Goal: Check status: Check status

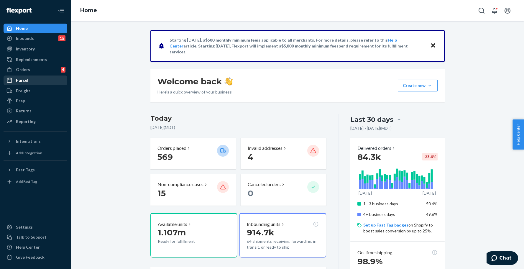
click at [22, 76] on div "Parcel" at bounding box center [35, 80] width 63 height 8
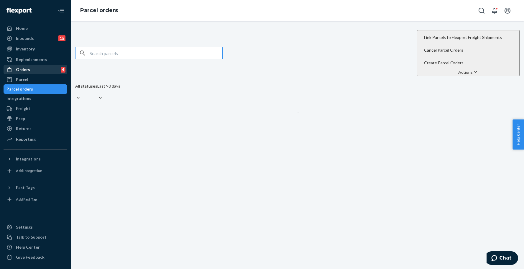
click at [24, 72] on div "Orders" at bounding box center [23, 70] width 14 height 6
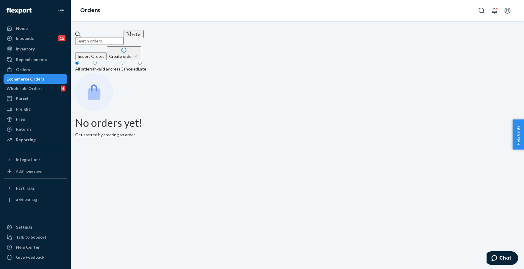
click at [124, 39] on input "text" at bounding box center [99, 41] width 48 height 8
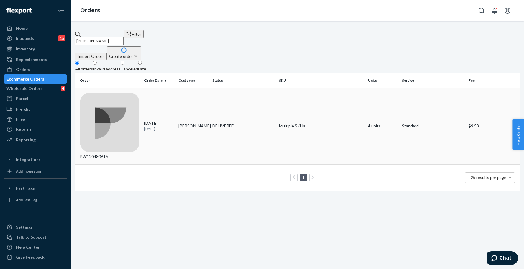
type input "[PERSON_NAME]"
click at [228, 123] on div "DELIVERED" at bounding box center [243, 126] width 62 height 6
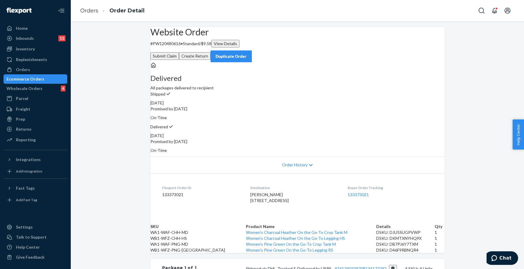
click at [178, 47] on p "# PW120480616 • Standard / $9.58 View Details" at bounding box center [297, 44] width 294 height 8
copy p "PW120480616"
click at [282, 199] on span "[PERSON_NAME] [STREET_ADDRESS]" at bounding box center [269, 197] width 38 height 11
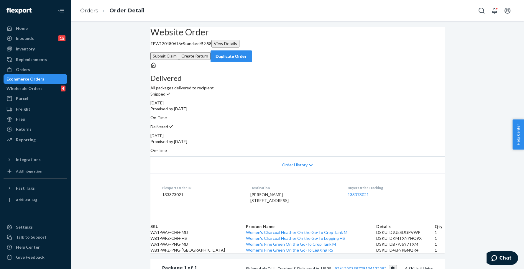
copy span "37409"
click at [22, 81] on div "Ecommerce Orders" at bounding box center [25, 79] width 38 height 6
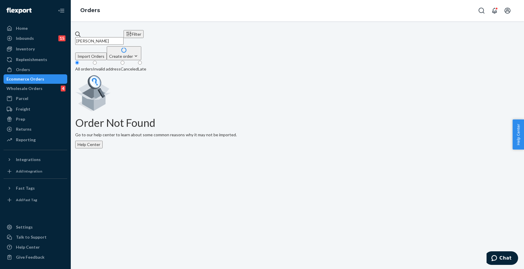
drag, startPoint x: 160, startPoint y: 34, endPoint x: 68, endPoint y: 35, distance: 92.6
click at [68, 35] on div "Home Inbounds 15 Shipping Plans Problems 15 Inventory Products Branded Packagin…" at bounding box center [262, 134] width 524 height 269
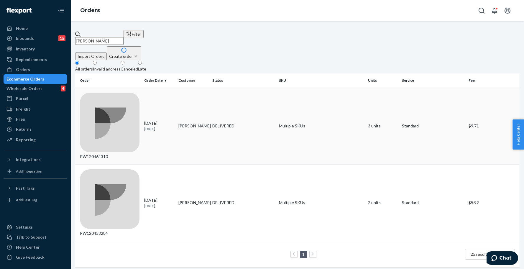
type input "[PERSON_NAME]"
click at [255, 95] on td "DELIVERED" at bounding box center [243, 126] width 67 height 77
drag, startPoint x: 123, startPoint y: 36, endPoint x: 58, endPoint y: 35, distance: 65.5
click at [58, 35] on div "Home Inbounds 15 Shipping Plans Problems 15 Inventory Products Branded Packagin…" at bounding box center [262, 134] width 524 height 269
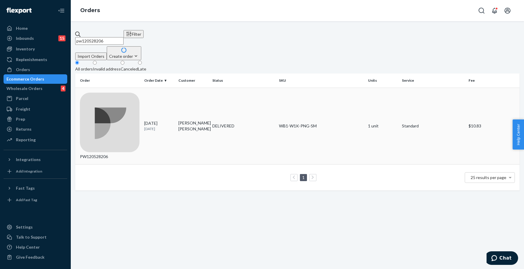
type input "pw120528206"
click at [250, 123] on div "DELIVERED" at bounding box center [243, 126] width 62 height 6
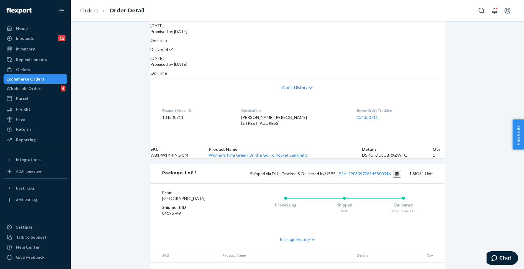
scroll to position [122, 0]
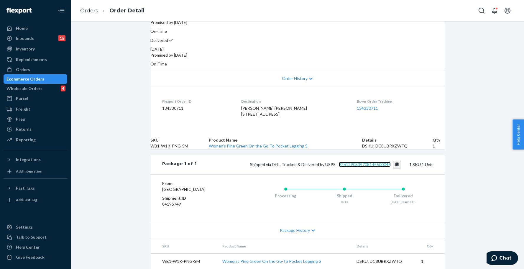
click at [344, 162] on link "9261290339708145500046" at bounding box center [365, 164] width 52 height 5
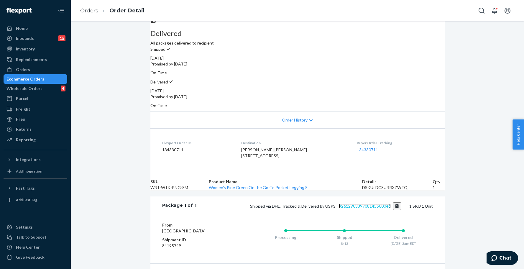
scroll to position [0, 0]
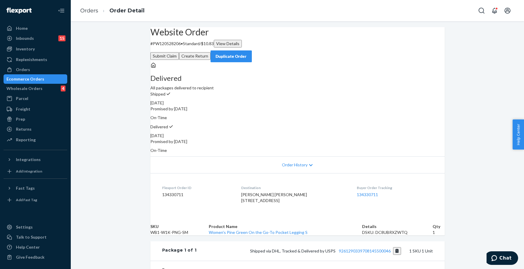
click at [179, 47] on p "# PW120528206 • Standard / $10.83 View Details" at bounding box center [297, 44] width 294 height 8
copy p "PW120528206"
click at [280, 198] on span "[PERSON_NAME] [PERSON_NAME] [STREET_ADDRESS]" at bounding box center [274, 197] width 66 height 11
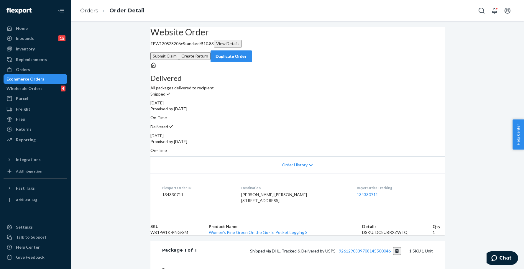
copy span "27882"
click at [36, 81] on div "Ecommerce Orders" at bounding box center [25, 79] width 38 height 6
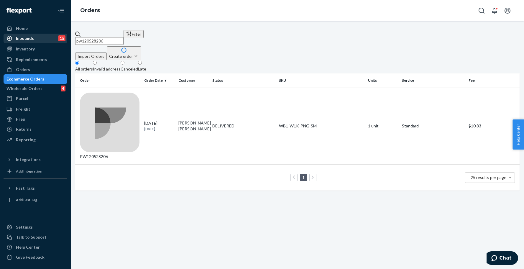
drag, startPoint x: 120, startPoint y: 37, endPoint x: 67, endPoint y: 36, distance: 53.4
click at [67, 36] on div "Home Inbounds 15 Shipping Plans Problems 15 Inventory Products Branded Packagin…" at bounding box center [262, 134] width 524 height 269
paste input "PW120535664"
type input "PW120535664"
click at [190, 95] on td "[PERSON_NAME] DB" at bounding box center [193, 126] width 34 height 77
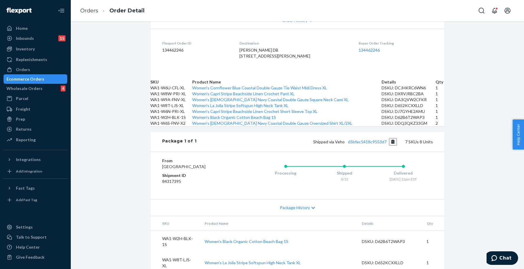
scroll to position [85, 0]
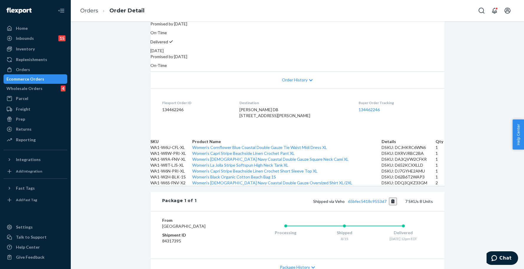
click at [44, 77] on div "Ecommerce Orders" at bounding box center [25, 79] width 38 height 6
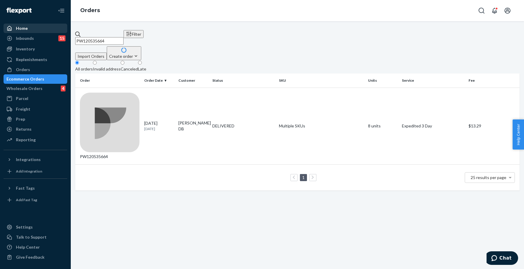
drag, startPoint x: 138, startPoint y: 36, endPoint x: 61, endPoint y: 30, distance: 77.2
click at [61, 30] on div "Home Inbounds 15 Shipping Plans Problems 15 Inventory Products Branded Packagin…" at bounding box center [262, 134] width 524 height 269
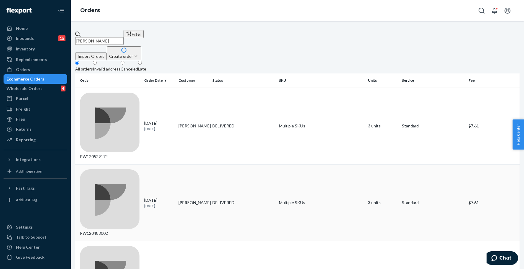
type input "[PERSON_NAME]"
click at [264, 200] on div "DELIVERED" at bounding box center [243, 203] width 62 height 6
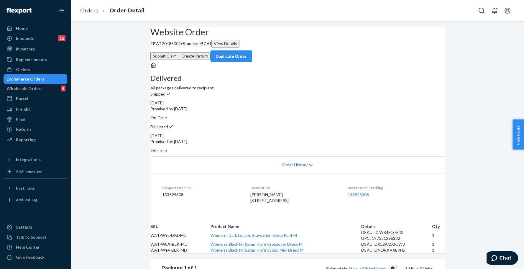
click at [177, 47] on p "# PW120488002 • Standard / $7.61 View Details" at bounding box center [297, 44] width 294 height 8
copy p "PW120488002"
click at [272, 199] on span "[PERSON_NAME] [STREET_ADDRESS]" at bounding box center [269, 197] width 38 height 11
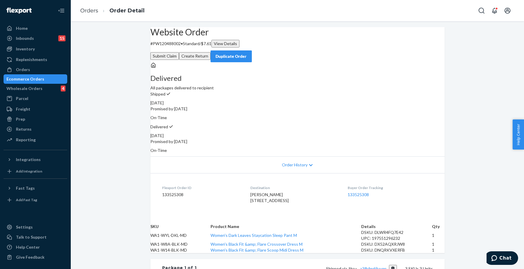
copy span "11201"
